Goal: Share content

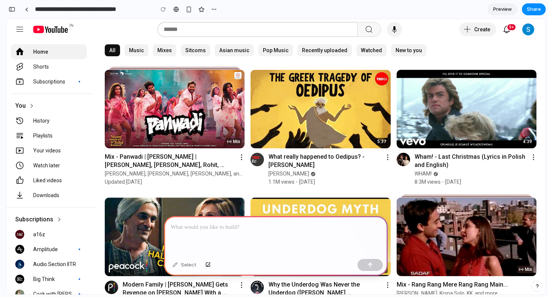
click at [203, 228] on p at bounding box center [276, 227] width 210 height 9
click at [189, 265] on div "Select" at bounding box center [184, 265] width 31 height 12
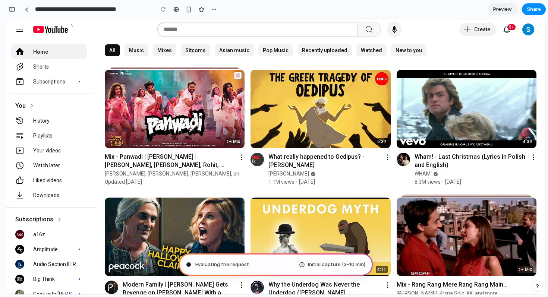
click at [206, 126] on img at bounding box center [175, 109] width 140 height 79
click at [137, 104] on img at bounding box center [175, 109] width 140 height 79
click at [53, 63] on yt-formatted-string "Shorts" at bounding box center [57, 66] width 49 height 7
click at [210, 12] on button "button" at bounding box center [213, 9] width 11 height 11
click at [238, 10] on div "Duplicate Delete" at bounding box center [274, 148] width 548 height 297
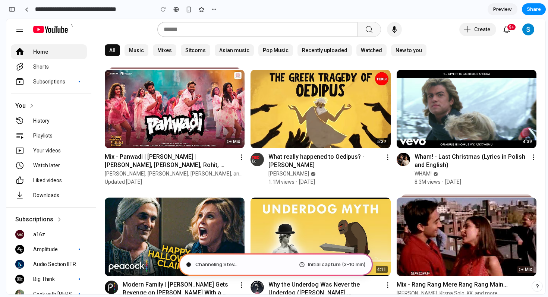
type input "**********"
click at [227, 260] on div "Determining potential solutions . Initial capture (3–10 min)" at bounding box center [276, 265] width 194 height 22
click at [218, 272] on div "Determining potential solutions ... Initial capture (3–10 min)" at bounding box center [276, 265] width 194 height 22
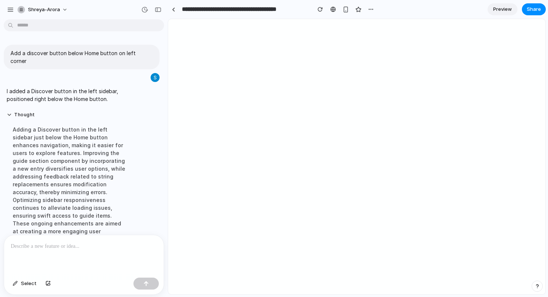
scroll to position [21, 0]
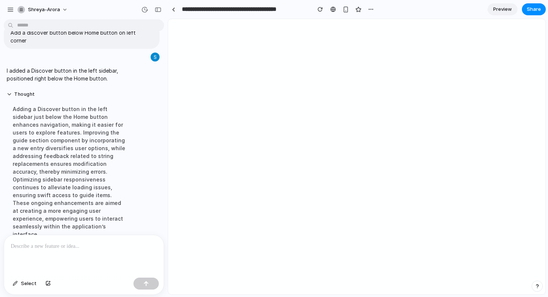
click at [41, 254] on div at bounding box center [84, 255] width 160 height 40
click at [19, 290] on div "Select" at bounding box center [84, 285] width 160 height 20
click at [27, 281] on span "Select" at bounding box center [29, 283] width 16 height 7
click at [183, 66] on div at bounding box center [357, 156] width 377 height 275
click at [121, 83] on p at bounding box center [122, 82] width 55 height 9
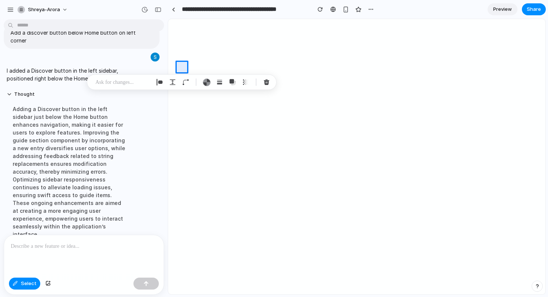
click at [23, 249] on p at bounding box center [84, 246] width 146 height 9
click at [44, 251] on div at bounding box center [84, 255] width 160 height 40
click at [150, 210] on div "Thought Adding a Discover button in the left sidebar just below the Home button…" at bounding box center [82, 167] width 156 height 160
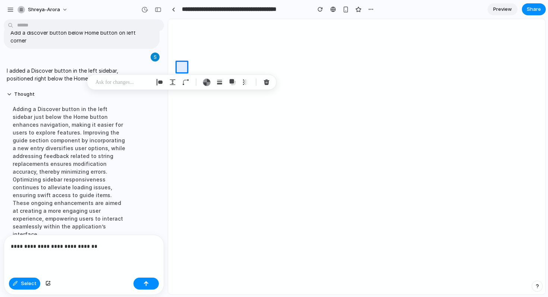
click at [143, 107] on div "Thought Adding a Discover button in the left sidebar just below the Home button…" at bounding box center [82, 167] width 156 height 160
click at [110, 11] on div "shreya-arora" at bounding box center [84, 9] width 168 height 18
click at [141, 180] on div "Thought Adding a Discover button in the left sidebar just below the Home button…" at bounding box center [82, 167] width 156 height 160
click at [431, 9] on section "**********" at bounding box center [357, 9] width 378 height 19
click at [113, 91] on button "Thought" at bounding box center [69, 94] width 125 height 6
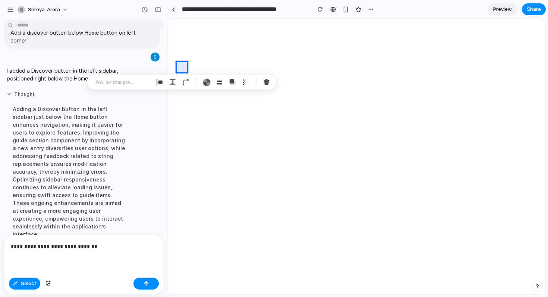
scroll to position [0, 0]
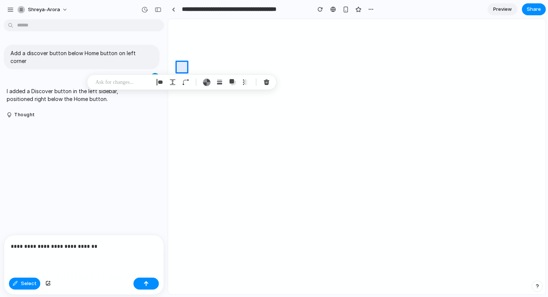
click at [87, 132] on div "Add a discover button below Home button on left corner I added a Discover butto…" at bounding box center [81, 128] width 163 height 213
click at [28, 112] on button "Thought" at bounding box center [69, 115] width 125 height 6
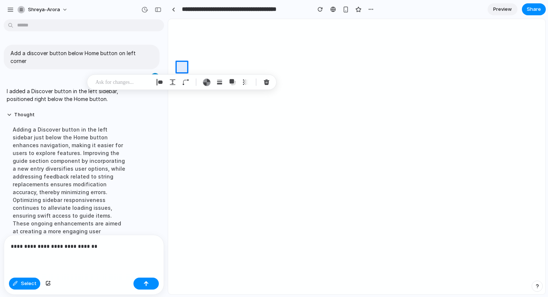
click at [104, 248] on p "**********" at bounding box center [84, 246] width 146 height 9
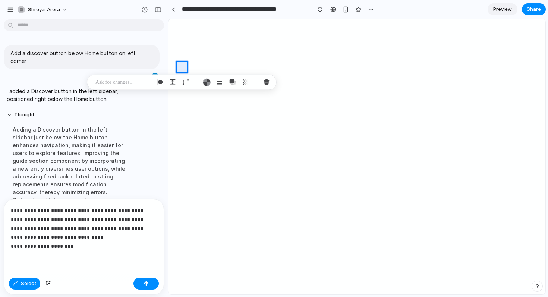
click at [104, 248] on p "**********" at bounding box center [84, 228] width 146 height 45
click at [89, 251] on div "**********" at bounding box center [84, 237] width 160 height 75
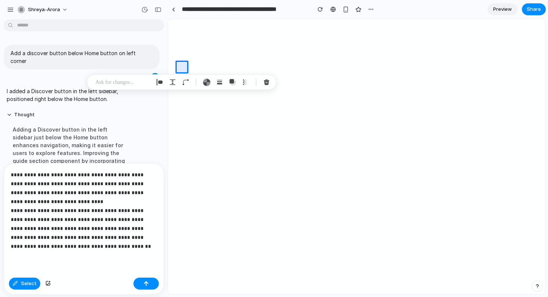
click at [124, 239] on p "**********" at bounding box center [84, 210] width 146 height 81
click at [101, 250] on p "**********" at bounding box center [84, 210] width 146 height 81
click at [147, 288] on button "button" at bounding box center [146, 284] width 25 height 12
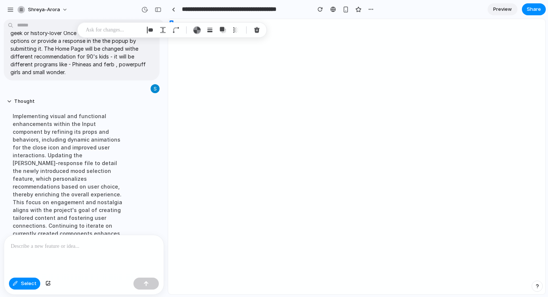
scroll to position [374, 0]
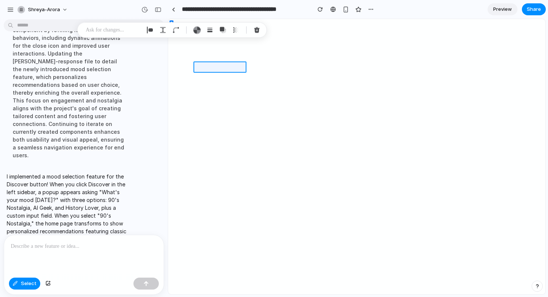
click at [206, 69] on div at bounding box center [357, 156] width 377 height 275
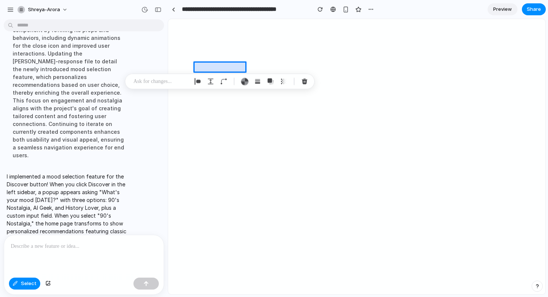
click at [182, 69] on div at bounding box center [357, 156] width 377 height 275
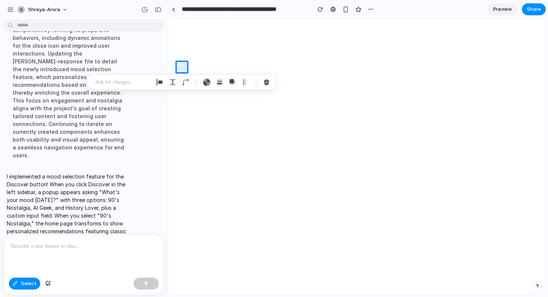
click at [506, 6] on span "Preview" at bounding box center [502, 9] width 19 height 7
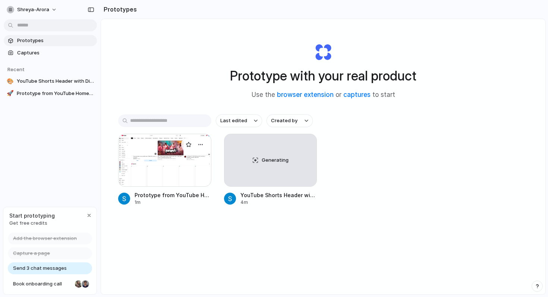
click at [179, 168] on div at bounding box center [164, 160] width 93 height 53
click at [85, 214] on button "button" at bounding box center [89, 215] width 9 height 9
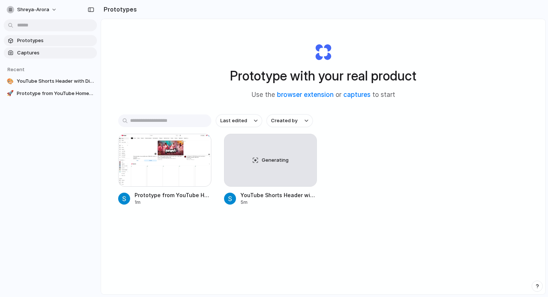
click at [38, 51] on span "Captures" at bounding box center [55, 52] width 77 height 7
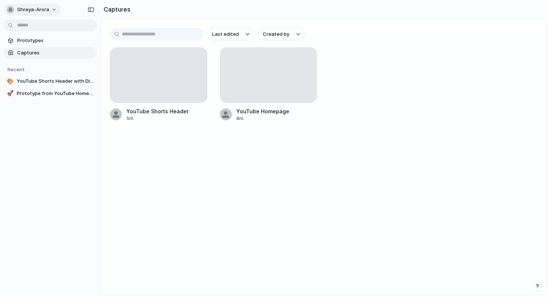
click at [42, 9] on span "shreya-arora" at bounding box center [33, 9] width 32 height 7
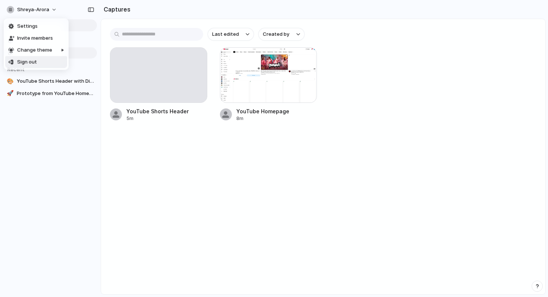
click at [54, 146] on div "Settings Invite members Change theme Sign out" at bounding box center [274, 148] width 548 height 297
click at [38, 85] on link "🎨 YouTube Shorts Header with Discover Button" at bounding box center [50, 81] width 93 height 11
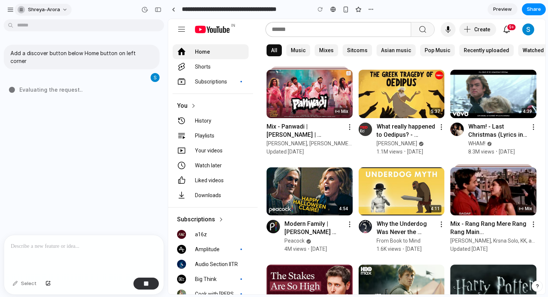
click at [29, 14] on button "shreya-arora" at bounding box center [43, 10] width 57 height 12
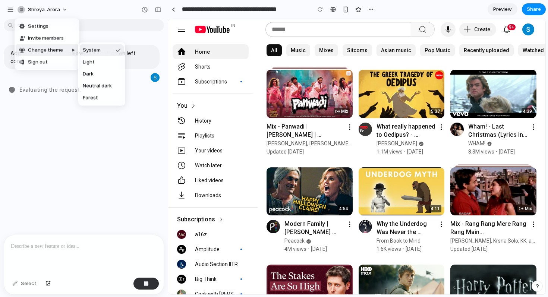
click at [48, 150] on div "Settings Invite members Change theme Sign out" at bounding box center [274, 148] width 548 height 297
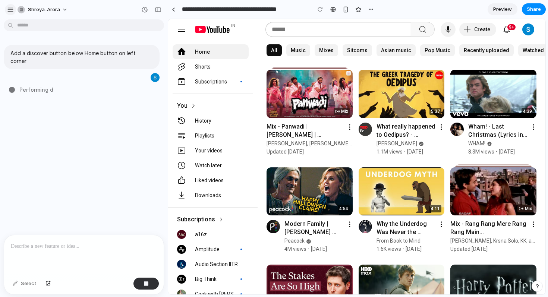
click at [10, 14] on button "button" at bounding box center [10, 9] width 11 height 11
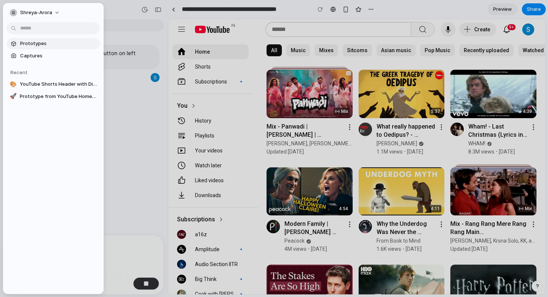
click at [34, 41] on span "Prototypes" at bounding box center [58, 43] width 77 height 7
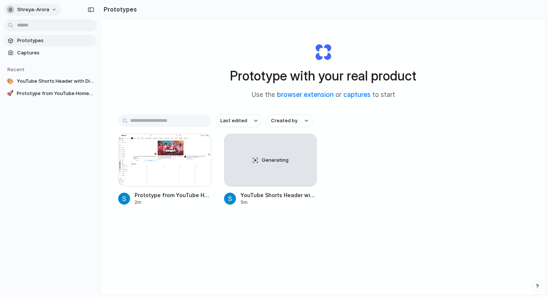
click at [44, 5] on button "shreya-arora" at bounding box center [32, 10] width 57 height 12
click at [102, 4] on div "Settings Invite members Change theme Sign out" at bounding box center [274, 148] width 548 height 297
click at [88, 8] on div "button" at bounding box center [91, 9] width 7 height 5
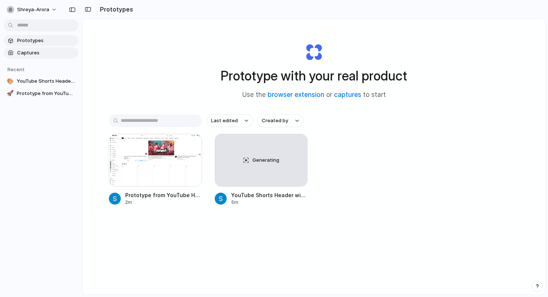
click at [29, 57] on link "Captures" at bounding box center [41, 52] width 75 height 11
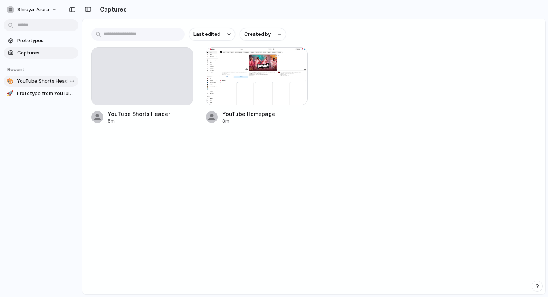
click at [27, 85] on link "🎨 YouTube Shorts Header with Discover Button" at bounding box center [41, 81] width 75 height 11
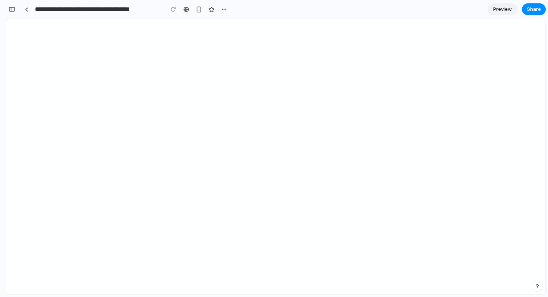
scroll to position [528, 0]
click at [509, 4] on link "Preview" at bounding box center [503, 9] width 30 height 12
click at [504, 9] on span "Edit" at bounding box center [502, 9] width 9 height 7
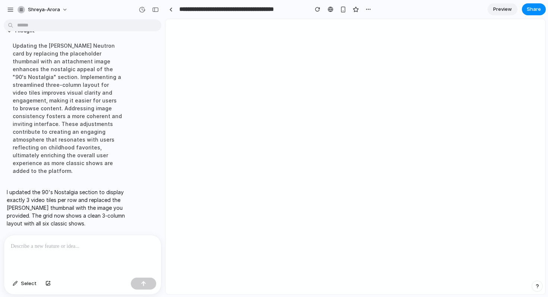
scroll to position [1017, 0]
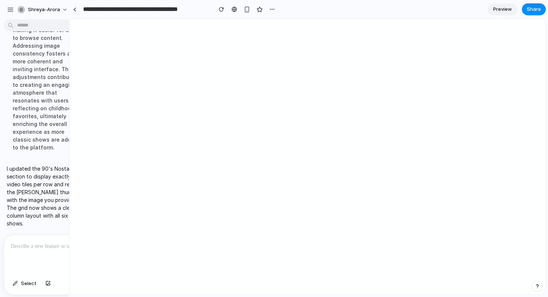
drag, startPoint x: 166, startPoint y: 73, endPoint x: 69, endPoint y: 82, distance: 96.6
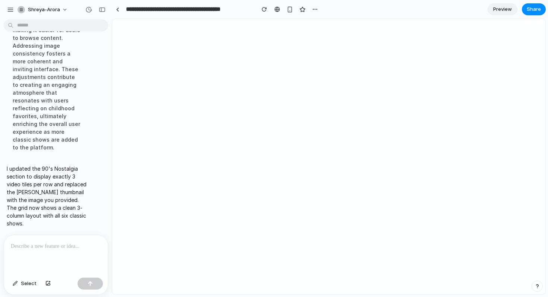
click at [56, 254] on div at bounding box center [56, 255] width 104 height 40
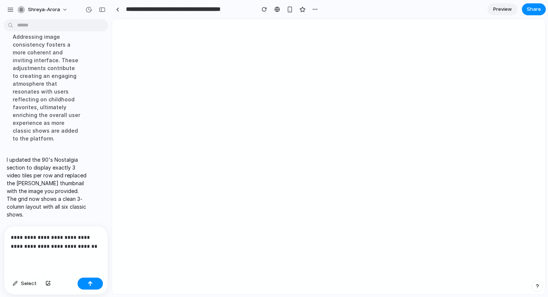
scroll to position [1163, 0]
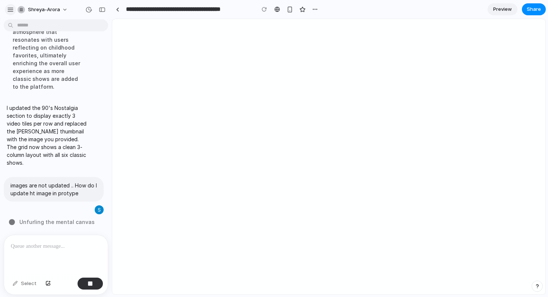
click at [10, 6] on div "button" at bounding box center [10, 9] width 7 height 7
click at [496, 13] on link "Preview" at bounding box center [503, 9] width 30 height 12
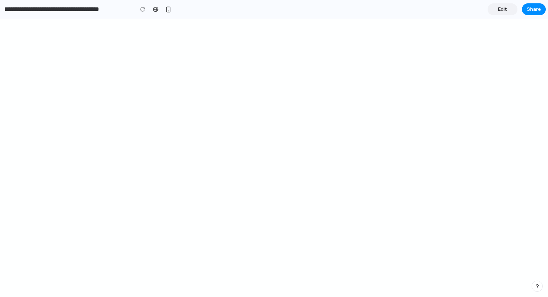
click at [501, 13] on link "Edit" at bounding box center [503, 9] width 30 height 12
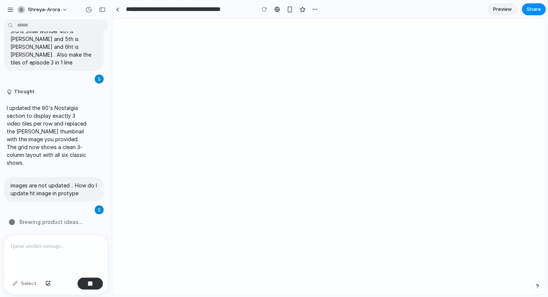
click at [65, 222] on span "Brewing product ideas ..." at bounding box center [51, 222] width 64 height 8
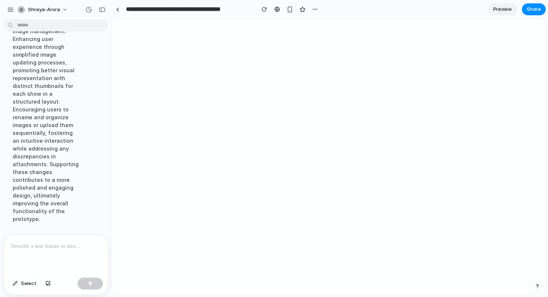
scroll to position [1481, 0]
click at [44, 256] on div at bounding box center [56, 255] width 104 height 40
click at [311, 11] on button "button" at bounding box center [315, 9] width 11 height 11
click at [268, 79] on div "Duplicate Delete" at bounding box center [274, 148] width 548 height 297
click at [61, 196] on div "Updating the prototype's visual elements by ensuring unique image filenames, pr…" at bounding box center [47, 102] width 80 height 252
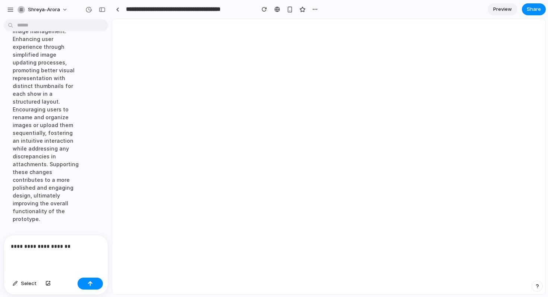
scroll to position [1295, 0]
click at [21, 283] on span "Select" at bounding box center [29, 283] width 16 height 7
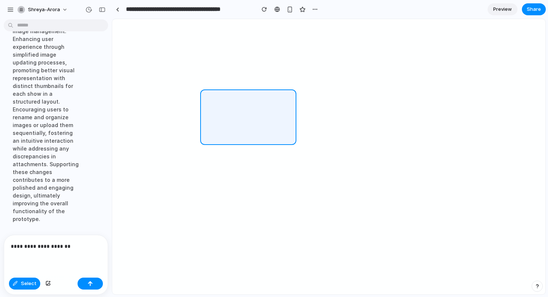
click at [242, 113] on div at bounding box center [329, 156] width 433 height 275
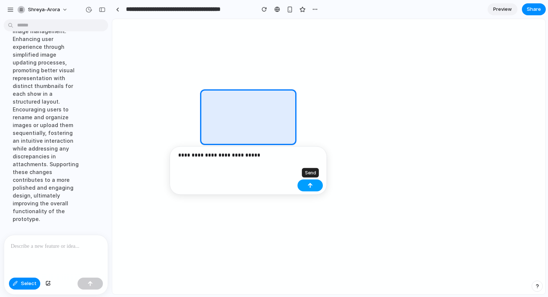
click at [308, 186] on div "button" at bounding box center [310, 185] width 5 height 5
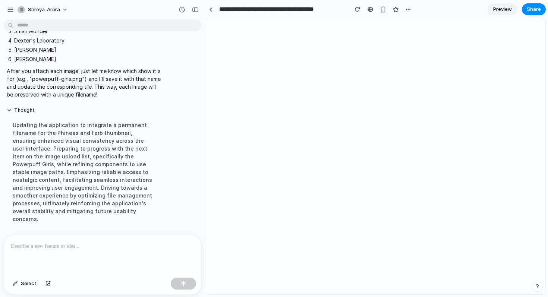
scroll to position [1688, 0]
drag, startPoint x: 109, startPoint y: 155, endPoint x: 231, endPoint y: 152, distance: 122.7
click at [78, 146] on div "Updating the application to integrate a permanent filename for the Phineas and …" at bounding box center [84, 172] width 154 height 111
click at [33, 255] on div at bounding box center [102, 255] width 197 height 40
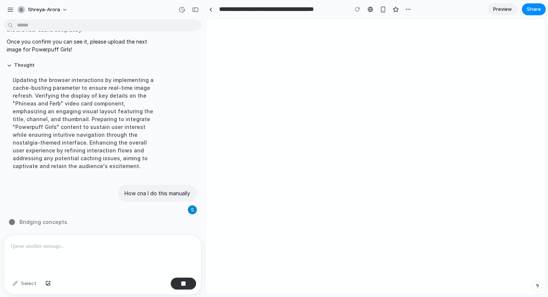
scroll to position [1941, 0]
click at [9, 7] on div "button" at bounding box center [10, 9] width 7 height 7
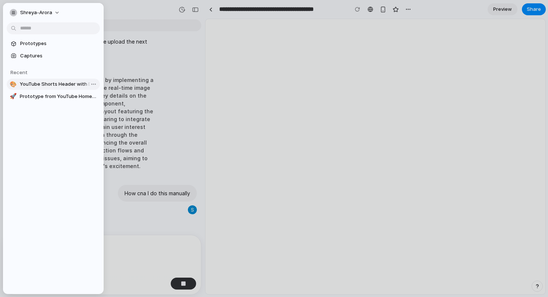
click at [31, 84] on span "YouTube Shorts Header with Discover Button" at bounding box center [58, 84] width 77 height 7
click at [31, 46] on span "Prototypes" at bounding box center [58, 43] width 77 height 7
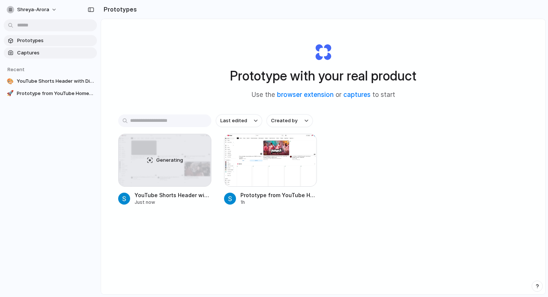
click at [54, 54] on span "Captures" at bounding box center [55, 52] width 77 height 7
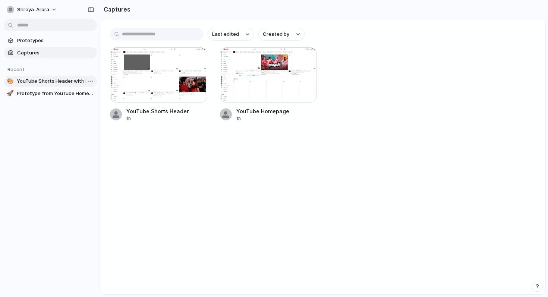
click at [52, 78] on span "YouTube Shorts Header with Discover Button" at bounding box center [55, 81] width 77 height 7
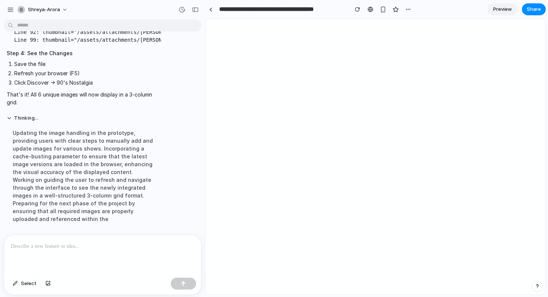
scroll to position [2259, 0]
click at [41, 248] on p at bounding box center [103, 246] width 184 height 9
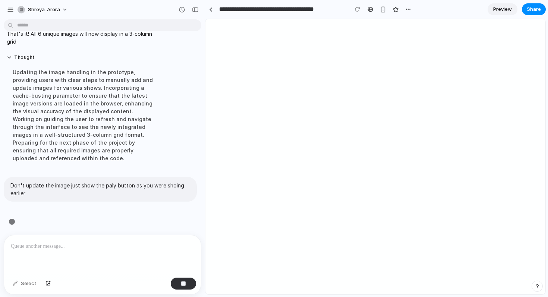
scroll to position [2320, 0]
click at [404, 13] on div at bounding box center [408, 9] width 11 height 11
click at [410, 10] on div "button" at bounding box center [408, 9] width 6 height 6
click at [449, 13] on div "Duplicate Delete" at bounding box center [274, 148] width 548 height 297
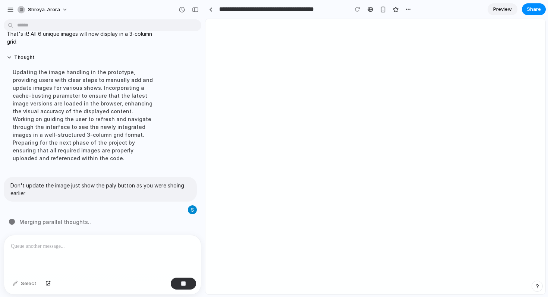
click at [507, 9] on span "Preview" at bounding box center [502, 9] width 19 height 7
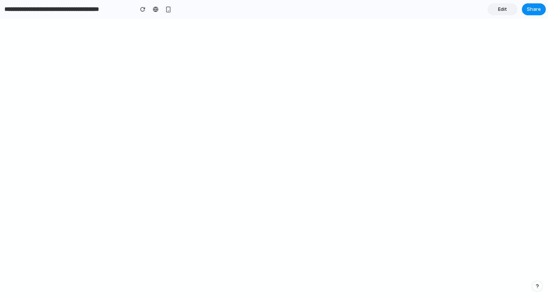
click at [10, 14] on input "**********" at bounding box center [67, 9] width 128 height 13
click at [502, 7] on span "Edit" at bounding box center [502, 9] width 9 height 7
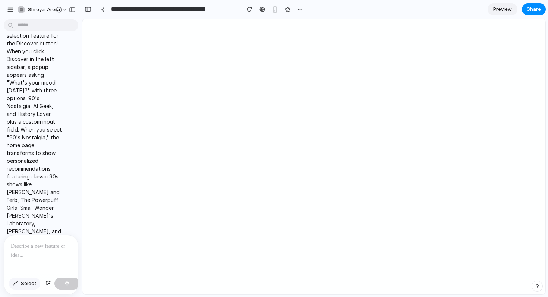
click at [21, 286] on span "Select" at bounding box center [29, 283] width 16 height 7
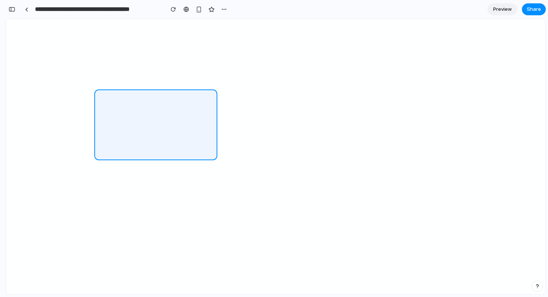
click at [182, 120] on div at bounding box center [314, 156] width 463 height 275
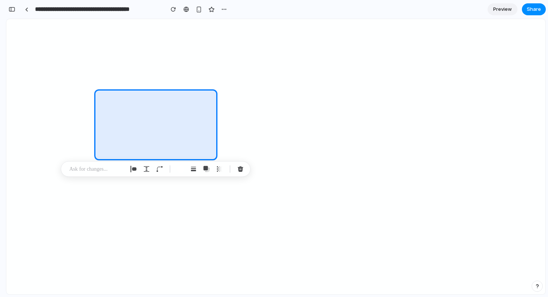
click at [101, 167] on p at bounding box center [96, 169] width 55 height 9
click at [167, 176] on div "**********" at bounding box center [144, 173] width 116 height 14
click at [214, 202] on button "button" at bounding box center [217, 201] width 25 height 12
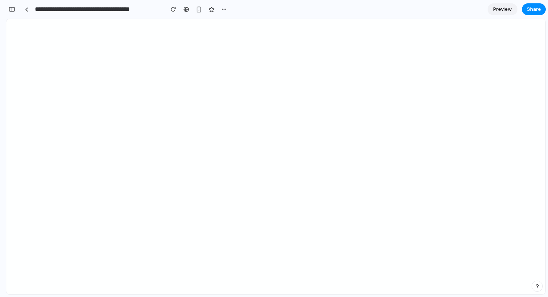
scroll to position [909, 0]
click at [15, 10] on div "button" at bounding box center [12, 9] width 7 height 5
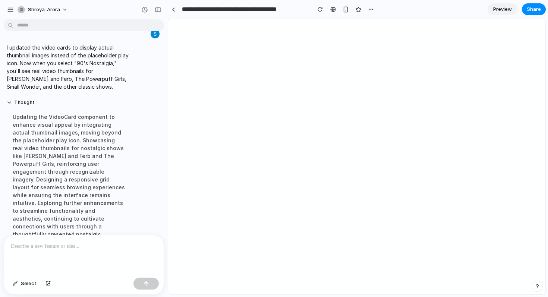
click at [75, 247] on p at bounding box center [84, 246] width 146 height 9
click at [47, 281] on button "button" at bounding box center [48, 284] width 13 height 12
click at [84, 261] on div at bounding box center [84, 255] width 160 height 40
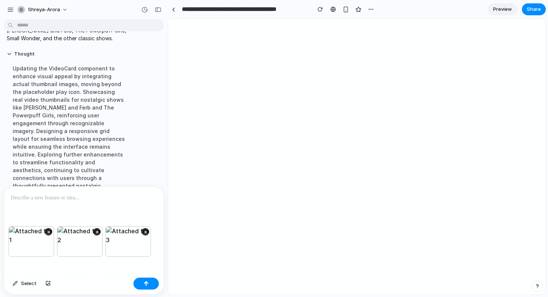
scroll to position [419, 0]
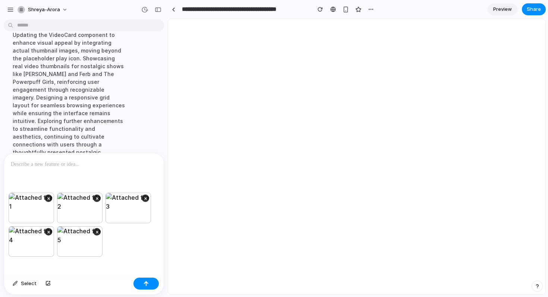
click at [38, 162] on p at bounding box center [84, 164] width 146 height 9
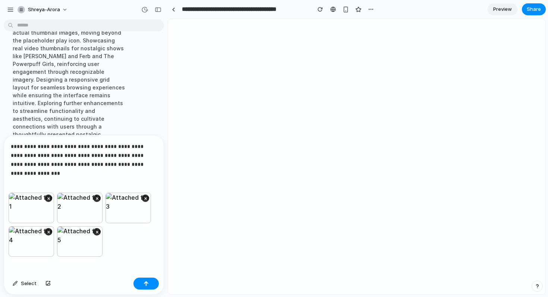
scroll to position [440, 0]
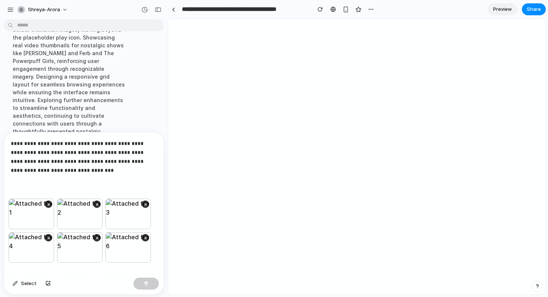
click at [69, 169] on p "**********" at bounding box center [84, 157] width 146 height 36
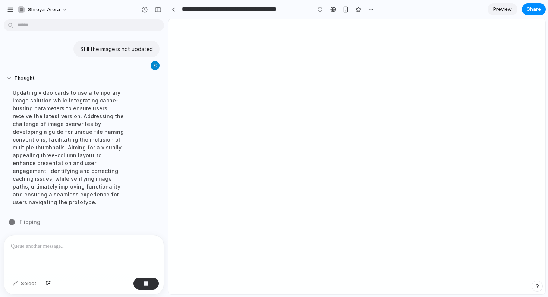
scroll to position [1075, 0]
click at [36, 258] on div at bounding box center [84, 255] width 160 height 40
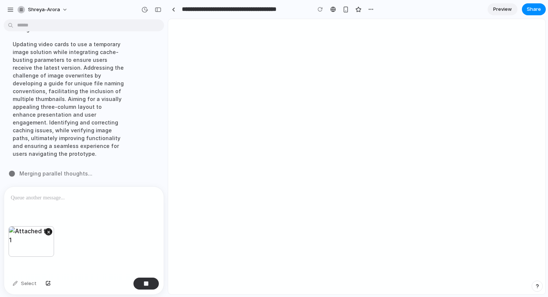
click at [56, 207] on div at bounding box center [84, 207] width 160 height 40
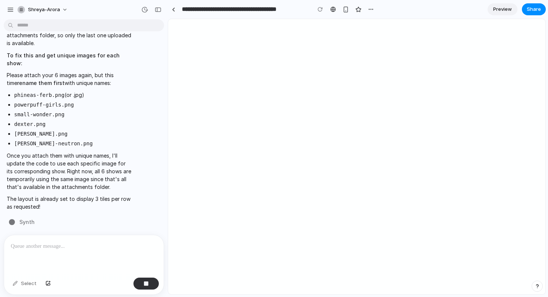
scroll to position [1685, 0]
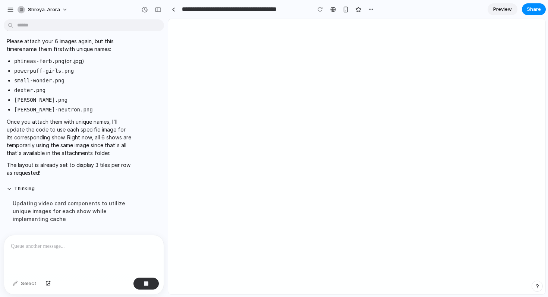
click at [53, 251] on div at bounding box center [84, 255] width 160 height 40
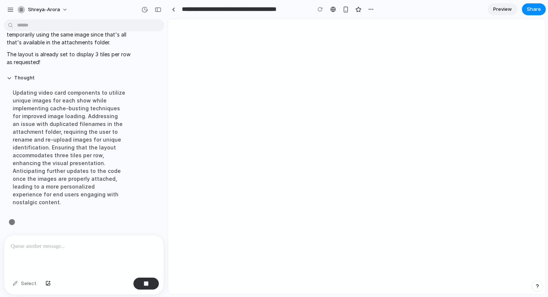
scroll to position [1708, 0]
click at [62, 247] on p at bounding box center [84, 246] width 146 height 9
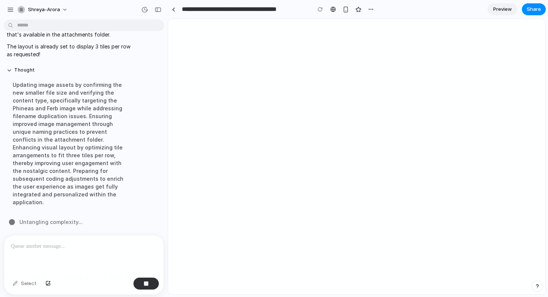
click at [53, 254] on div at bounding box center [84, 255] width 160 height 40
click at [32, 247] on p at bounding box center [84, 246] width 146 height 9
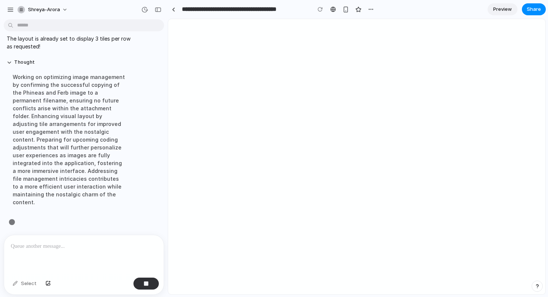
scroll to position [1716, 0]
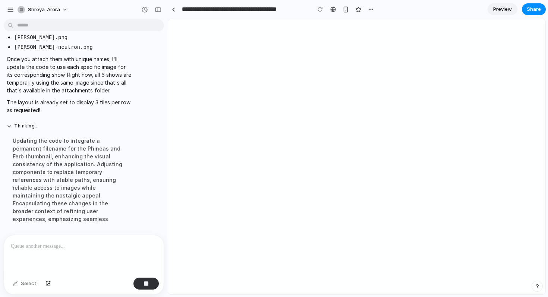
click at [32, 247] on p at bounding box center [84, 246] width 146 height 9
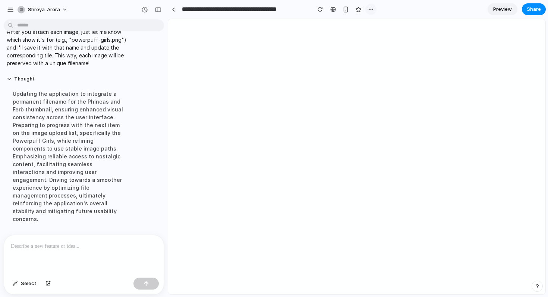
scroll to position [1837, 0]
click at [53, 258] on div at bounding box center [84, 255] width 160 height 40
click at [28, 258] on div at bounding box center [84, 255] width 160 height 40
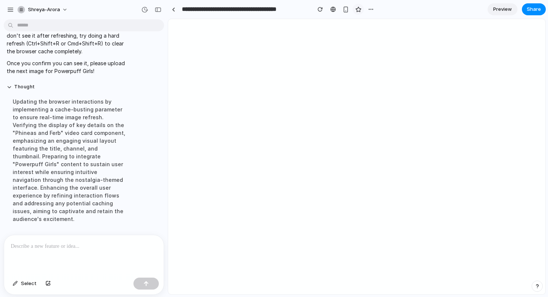
scroll to position [2052, 0]
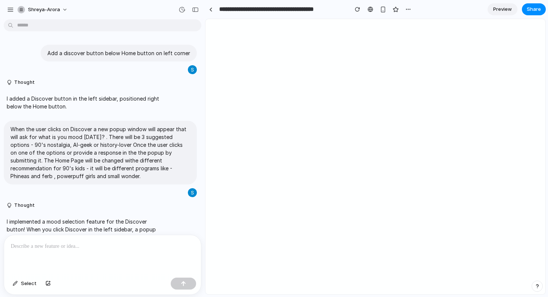
scroll to position [1782, 0]
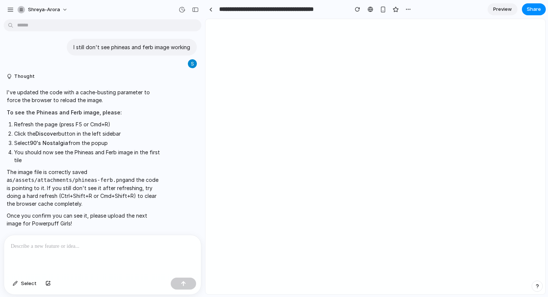
click at [116, 251] on p at bounding box center [103, 246] width 184 height 9
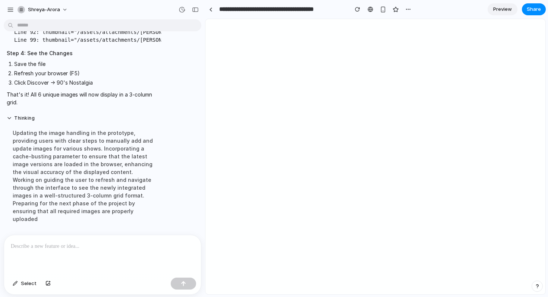
scroll to position [2018, 0]
drag, startPoint x: 47, startPoint y: 79, endPoint x: 142, endPoint y: 93, distance: 96.1
copy ol "tmp/0f00cc8c-b00f-4ebc-ad59-8502a9f3bbcd/public/assets/attachments/"
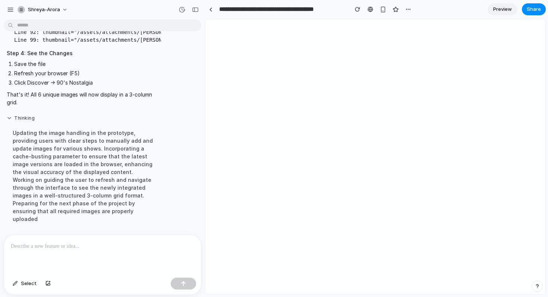
click at [26, 122] on button "Thinking" at bounding box center [84, 118] width 154 height 6
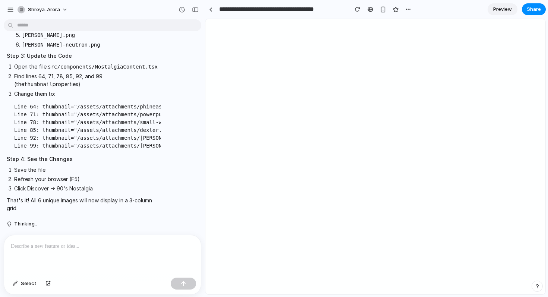
scroll to position [1971, 0]
drag, startPoint x: 141, startPoint y: 134, endPoint x: 16, endPoint y: 126, distance: 125.2
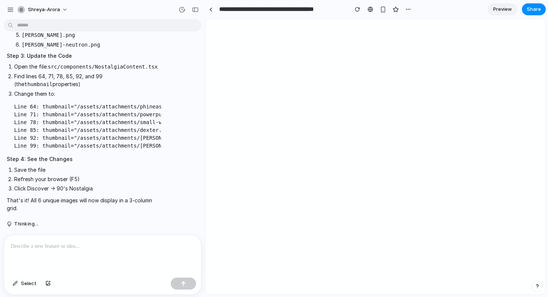
copy ol "Navigate to: /tmp/0f00cc8c-b00f-4ebc-ad59-8502a9f3bbcd/public/assets/attachment…"
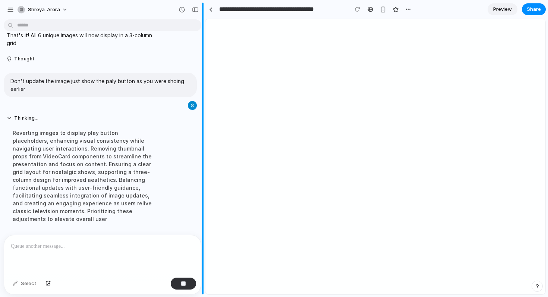
scroll to position [2343, 0]
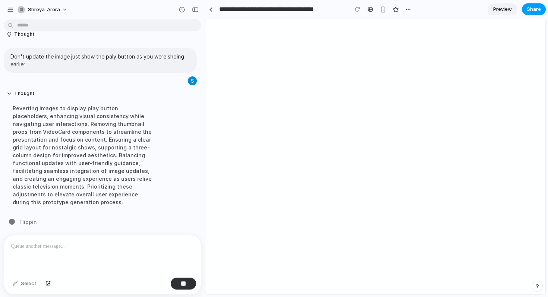
click at [534, 8] on span "Share" at bounding box center [534, 9] width 14 height 7
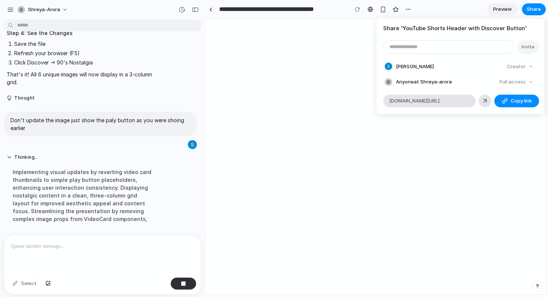
click at [357, 161] on div "Share ' YouTube Shorts Header with Discover Button ' Invite [PERSON_NAME] Creat…" at bounding box center [274, 148] width 548 height 297
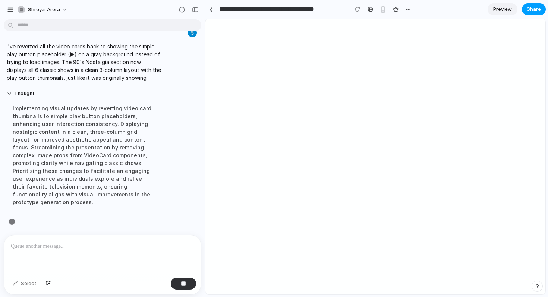
scroll to position [2374, 0]
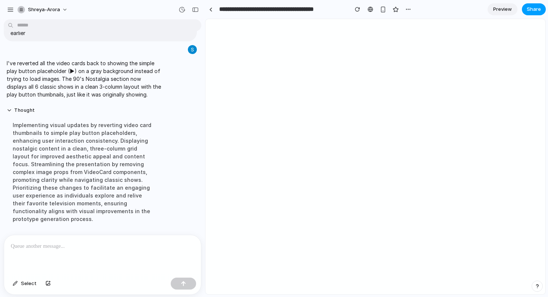
click at [536, 6] on span "Share" at bounding box center [534, 9] width 14 height 7
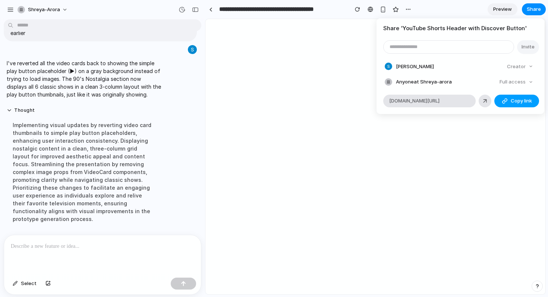
click at [518, 98] on span "Copy link" at bounding box center [521, 100] width 21 height 7
click at [431, 105] on div "[DOMAIN_NAME][URL]" at bounding box center [429, 101] width 92 height 13
